Goal: Check status: Check status

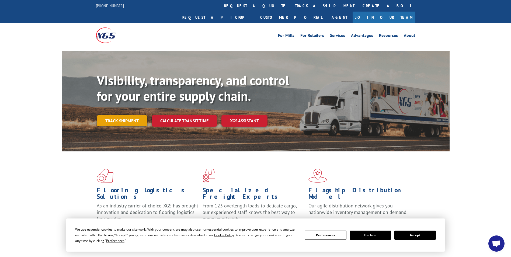
click at [128, 115] on link "Track shipment" at bounding box center [122, 120] width 51 height 11
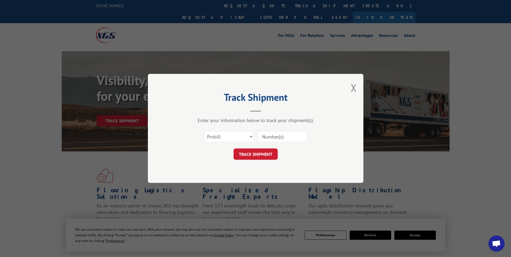
click at [263, 135] on input at bounding box center [282, 136] width 50 height 11
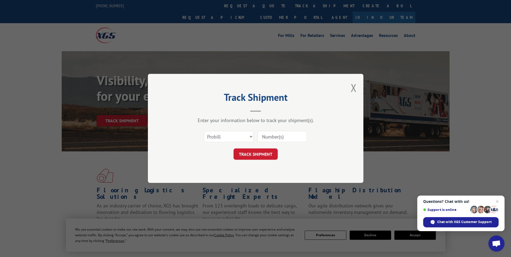
paste input "54394273"
type input "54394273"
click at [269, 150] on button "TRACK SHIPMENT" at bounding box center [255, 154] width 44 height 11
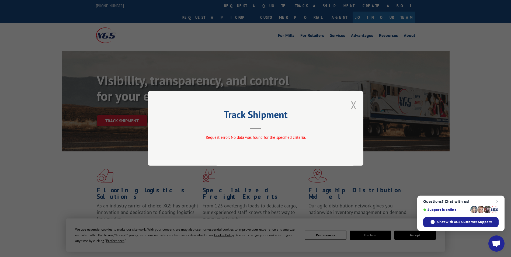
click at [351, 106] on button "Close modal" at bounding box center [353, 105] width 6 height 14
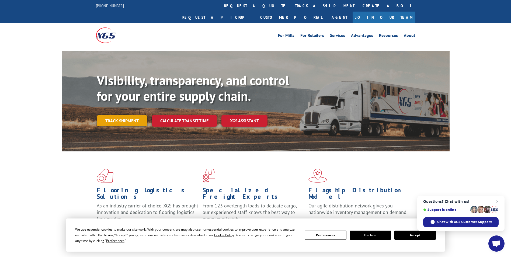
click at [118, 115] on link "Track shipment" at bounding box center [122, 120] width 51 height 11
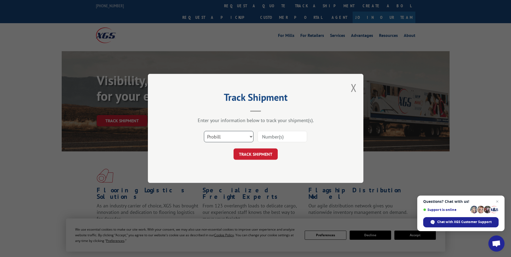
click at [237, 139] on select "Select category... Probill BOL PO" at bounding box center [229, 136] width 50 height 11
select select "bol"
click at [204, 131] on select "Select category... Probill BOL PO" at bounding box center [229, 136] width 50 height 11
click at [282, 132] on input at bounding box center [282, 136] width 50 height 11
paste input "54394273"
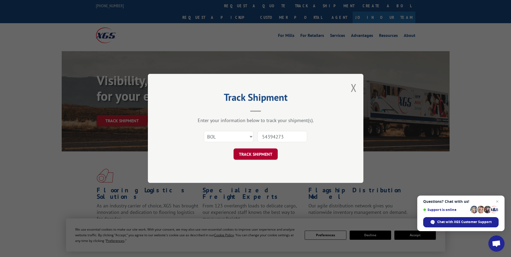
type input "54394273"
click at [269, 157] on button "TRACK SHIPMENT" at bounding box center [255, 154] width 44 height 11
